Goal: Task Accomplishment & Management: Use online tool/utility

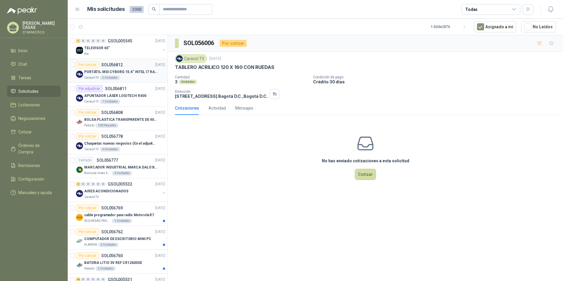
click at [108, 69] on p "PORTÁTIL MSI CYBORG 15.6" INTEL I7 RAM 32GB - 1 TB / Nvidia GeForce RTX 4050" at bounding box center [120, 72] width 73 height 6
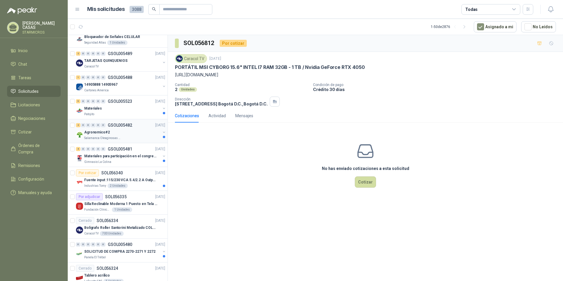
scroll to position [589, 0]
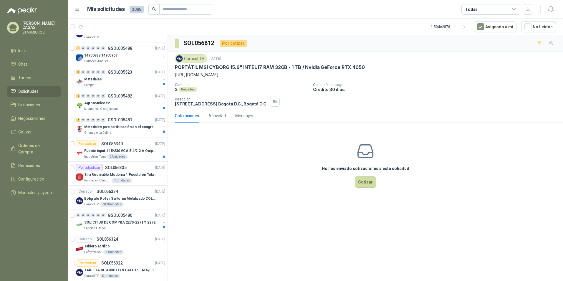
click at [444, 145] on div "No has enviado cotizaciones a esta solicitud Cotizar" at bounding box center [365, 164] width 395 height 75
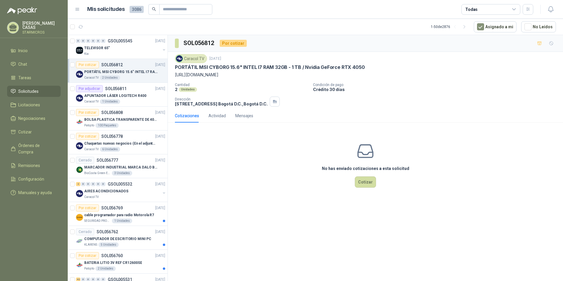
click at [252, 185] on div "No has enviado cotizaciones a esta solicitud Cotizar" at bounding box center [365, 164] width 395 height 75
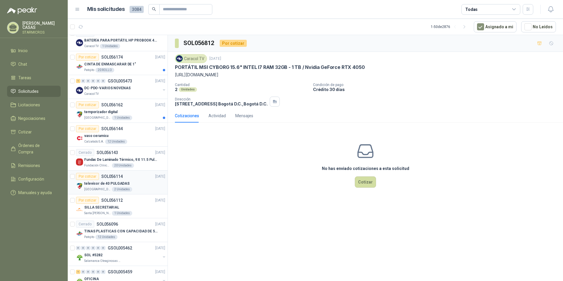
scroll to position [957, 0]
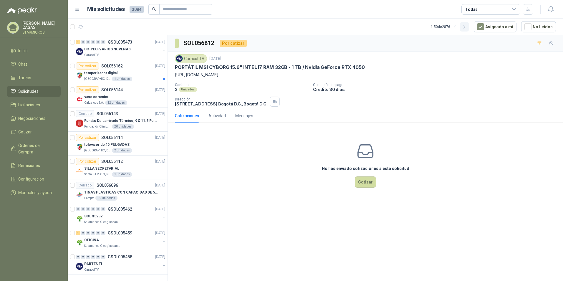
click at [468, 30] on button "button" at bounding box center [463, 26] width 9 height 9
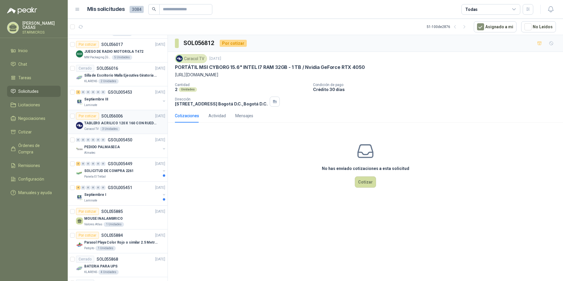
scroll to position [0, 0]
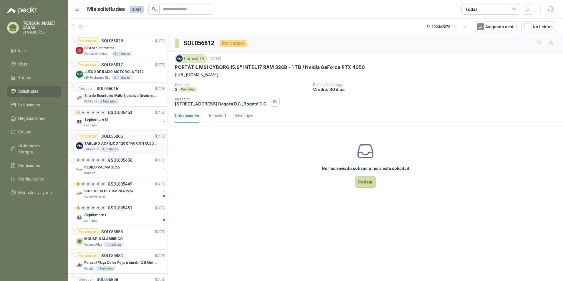
click at [140, 137] on div "Por cotizar SOL056006 [DATE]" at bounding box center [120, 136] width 89 height 7
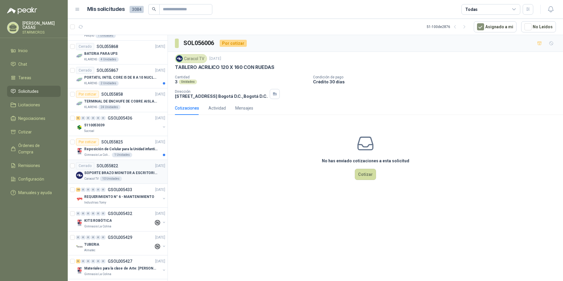
scroll to position [235, 0]
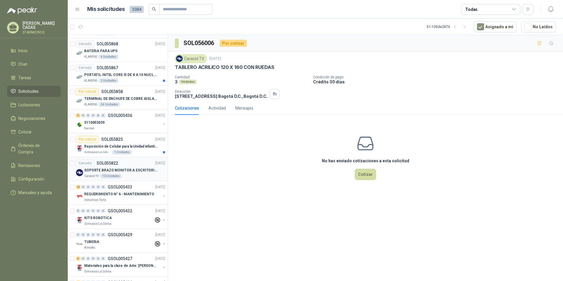
click at [125, 169] on p "SOPORTE BRAZO MONITOR A ESCRITORIO NBF80" at bounding box center [120, 170] width 73 height 6
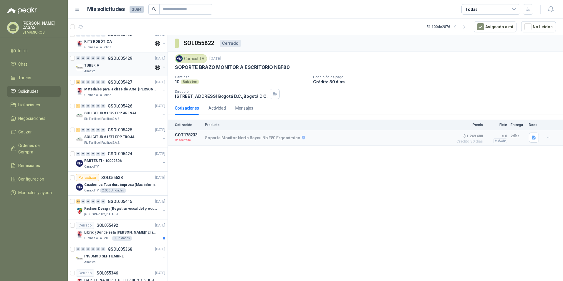
scroll to position [412, 0]
click at [125, 167] on div "Caracol TV" at bounding box center [122, 166] width 76 height 5
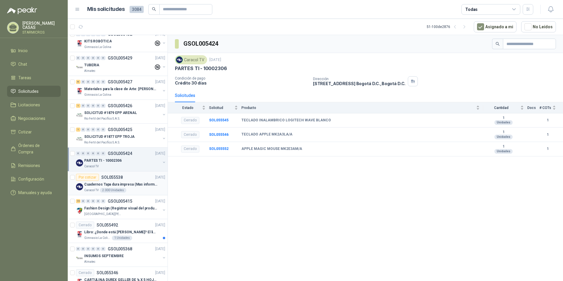
click at [134, 185] on p "Cuadernos Tapa dura impresa (Mas informacion en el adjunto)" at bounding box center [120, 185] width 73 height 6
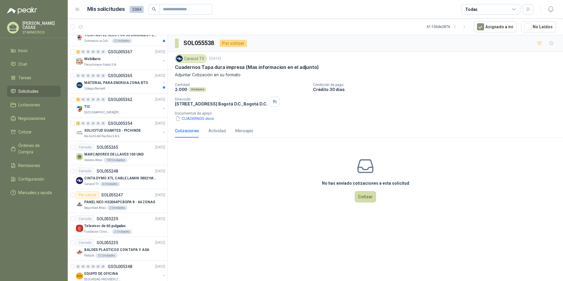
scroll to position [824, 0]
click at [137, 183] on div "Caracol TV 6 Unidades" at bounding box center [124, 183] width 81 height 5
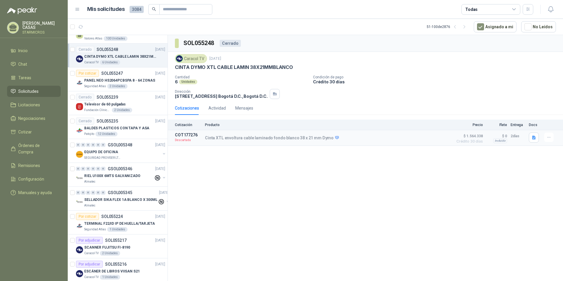
scroll to position [957, 0]
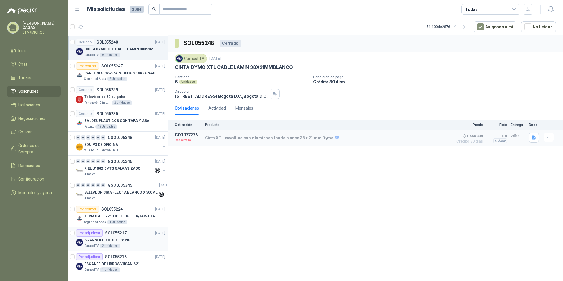
click at [138, 236] on div "SCANNER FUJITSU FI-8190" at bounding box center [124, 239] width 81 height 7
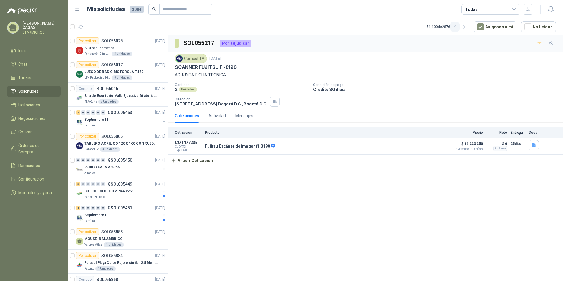
click at [457, 27] on icon "button" at bounding box center [454, 26] width 5 height 5
